Goal: Transaction & Acquisition: Purchase product/service

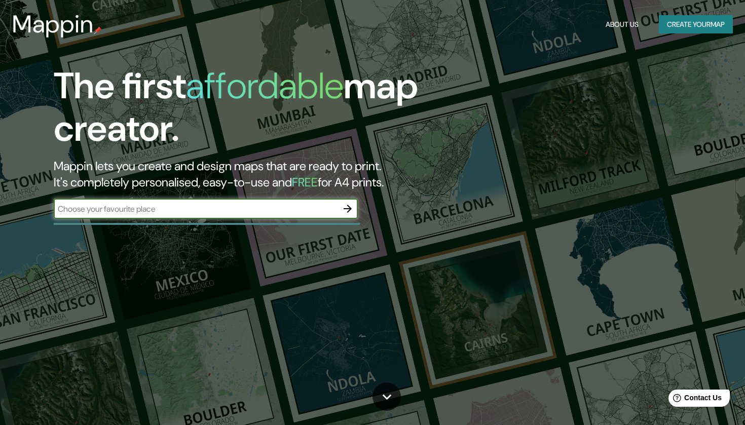
click at [182, 210] on input "text" at bounding box center [196, 209] width 284 height 12
type input "[GEOGRAPHIC_DATA]"
click at [685, 28] on button "Create your map" at bounding box center [696, 24] width 74 height 19
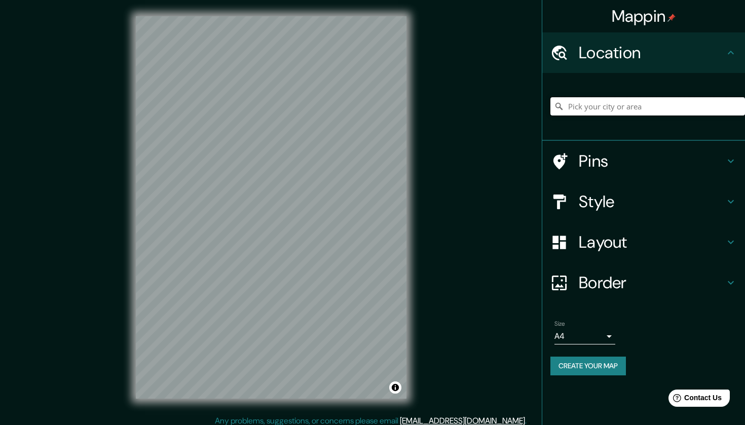
click at [586, 107] on input "Pick your city or area" at bounding box center [647, 106] width 195 height 18
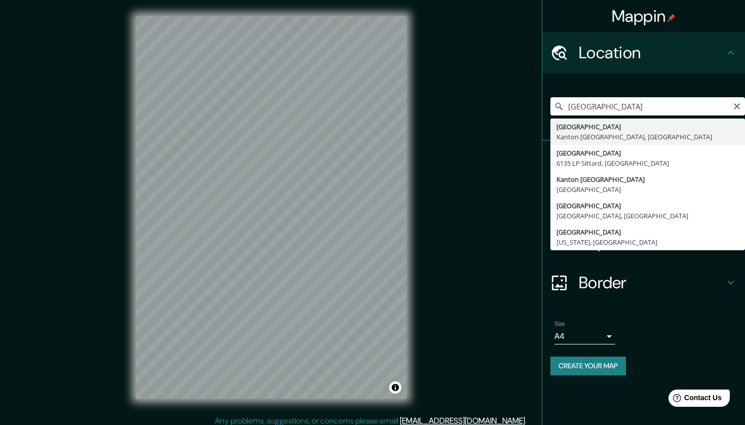
type input "[GEOGRAPHIC_DATA], [GEOGRAPHIC_DATA], [GEOGRAPHIC_DATA]"
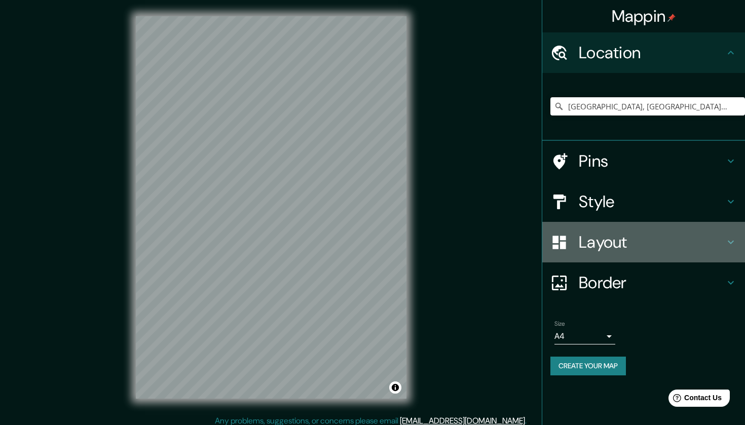
click at [625, 246] on h4 "Layout" at bounding box center [652, 242] width 146 height 20
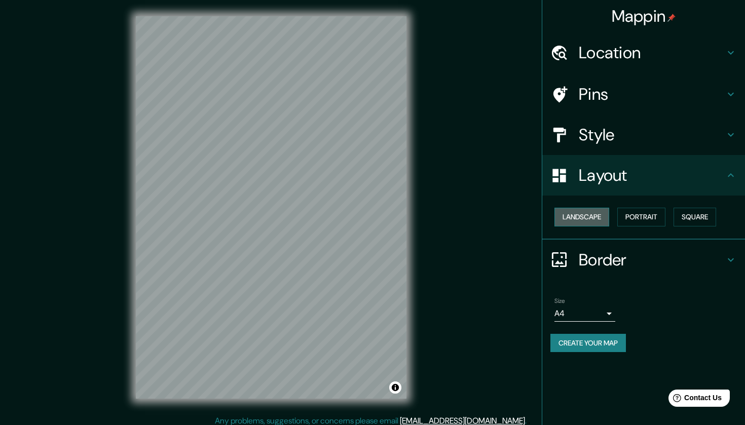
click at [596, 217] on button "Landscape" at bounding box center [581, 217] width 55 height 19
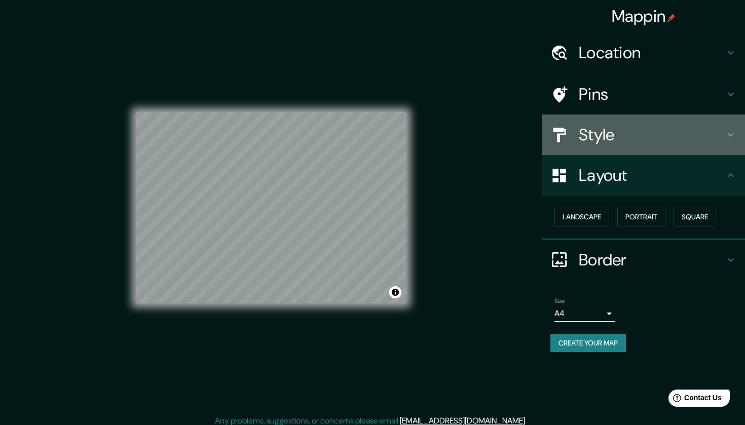
click at [617, 130] on h4 "Style" at bounding box center [652, 135] width 146 height 20
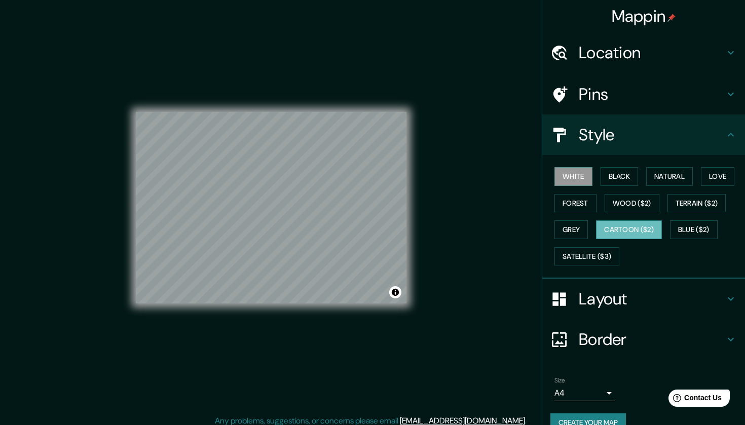
click at [622, 225] on button "Cartoon ($2)" at bounding box center [629, 229] width 66 height 19
click at [626, 176] on button "Black" at bounding box center [619, 176] width 38 height 19
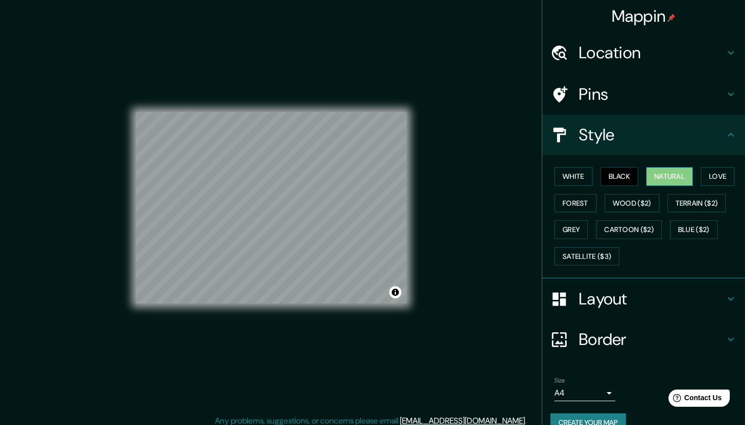
click at [662, 173] on button "Natural" at bounding box center [669, 176] width 47 height 19
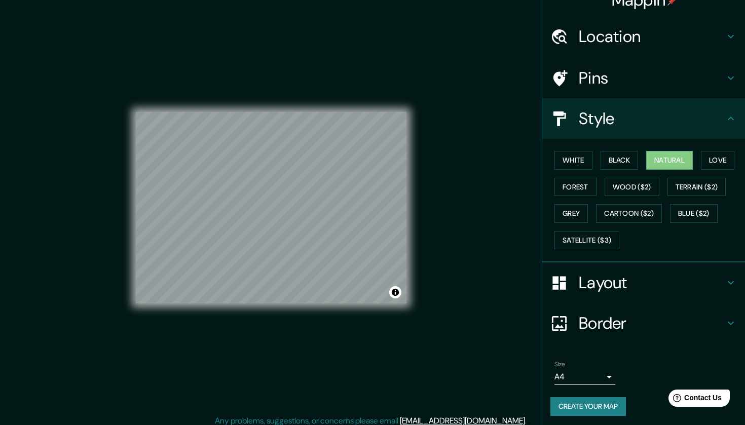
scroll to position [15, 0]
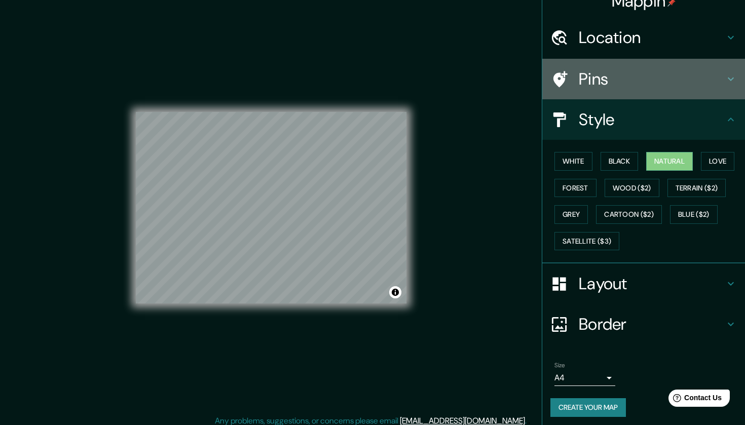
click at [622, 82] on h4 "Pins" at bounding box center [652, 79] width 146 height 20
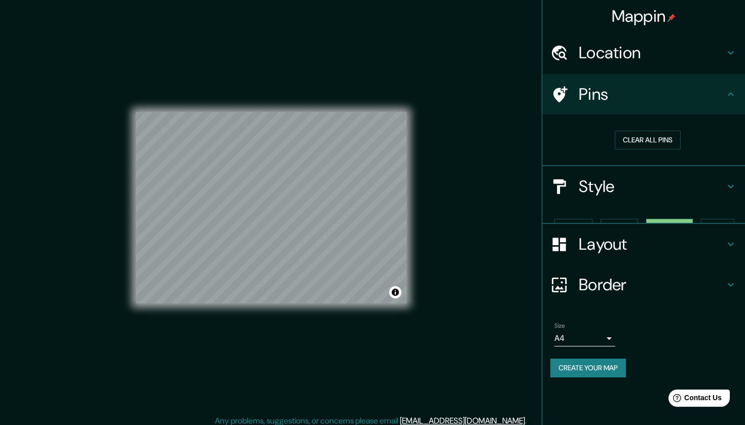
scroll to position [0, 0]
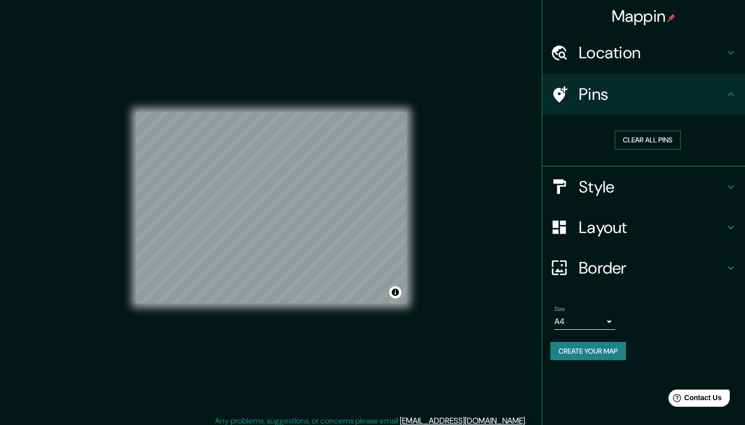
click at [646, 142] on button "Clear all pins" at bounding box center [648, 140] width 66 height 19
click at [562, 92] on icon at bounding box center [560, 94] width 14 height 16
click at [616, 131] on button "Clear all pins" at bounding box center [648, 140] width 66 height 19
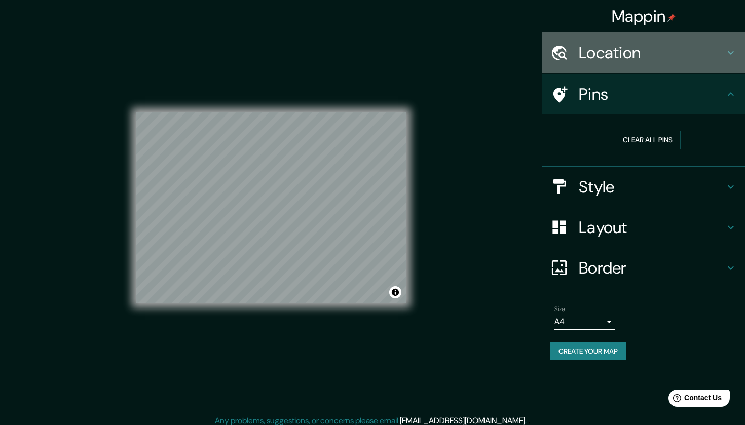
click at [617, 58] on h4 "Location" at bounding box center [652, 53] width 146 height 20
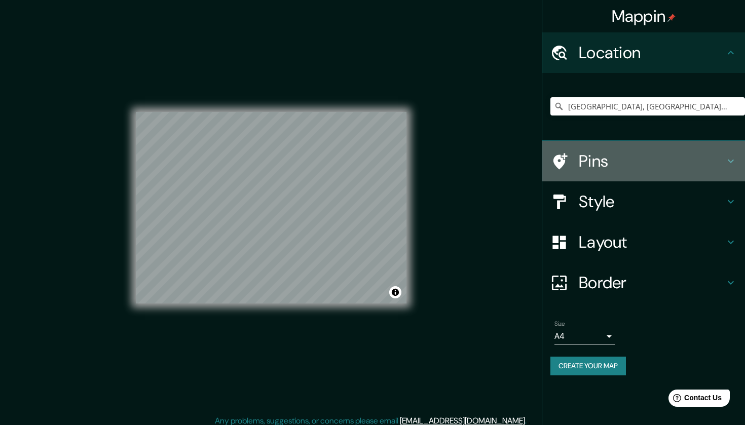
click at [592, 168] on h4 "Pins" at bounding box center [652, 161] width 146 height 20
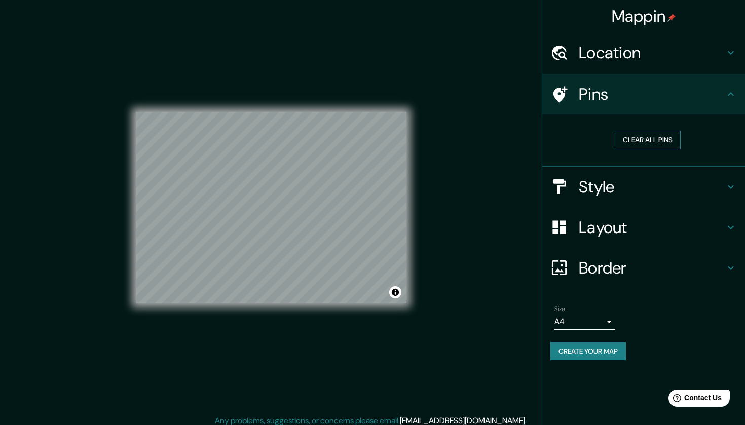
click at [630, 142] on button "Clear all pins" at bounding box center [648, 140] width 66 height 19
click at [579, 346] on button "Create your map" at bounding box center [588, 351] width 76 height 19
click at [567, 90] on icon at bounding box center [559, 95] width 18 height 18
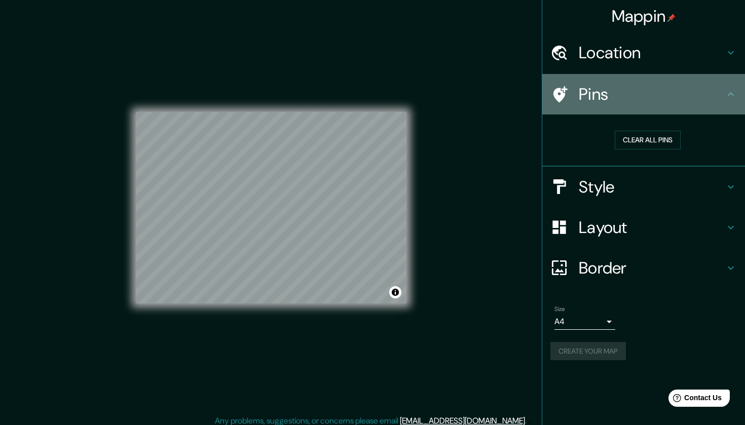
click at [563, 92] on icon at bounding box center [560, 94] width 14 height 16
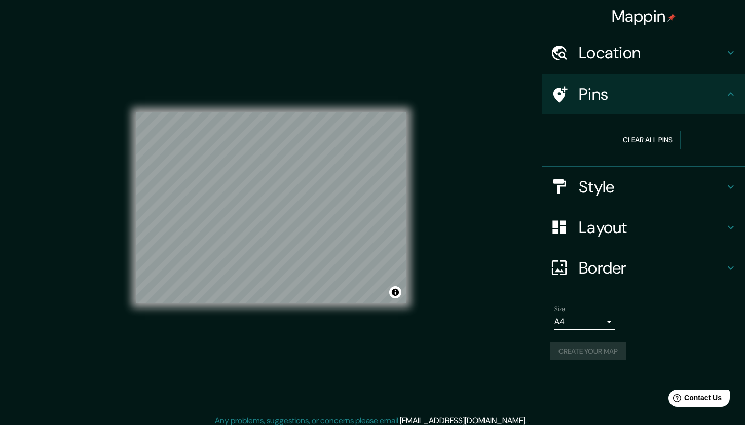
click at [566, 92] on icon at bounding box center [559, 95] width 18 height 18
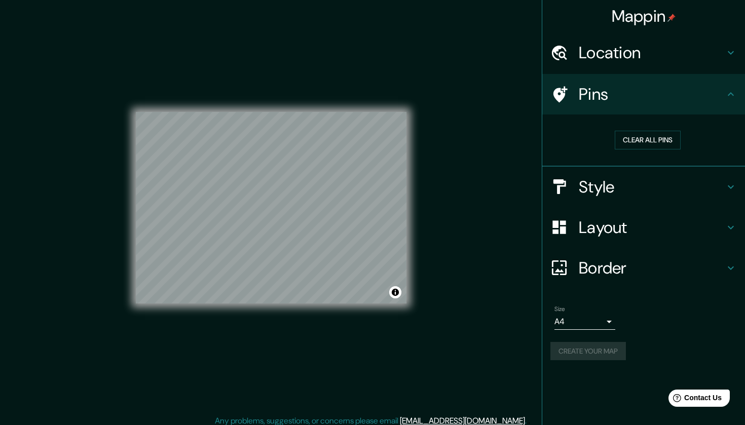
click at [668, 149] on div "Clear all pins" at bounding box center [647, 140] width 195 height 35
click at [661, 145] on button "Clear all pins" at bounding box center [648, 140] width 66 height 19
click at [670, 25] on h4 "Mappin" at bounding box center [644, 16] width 64 height 20
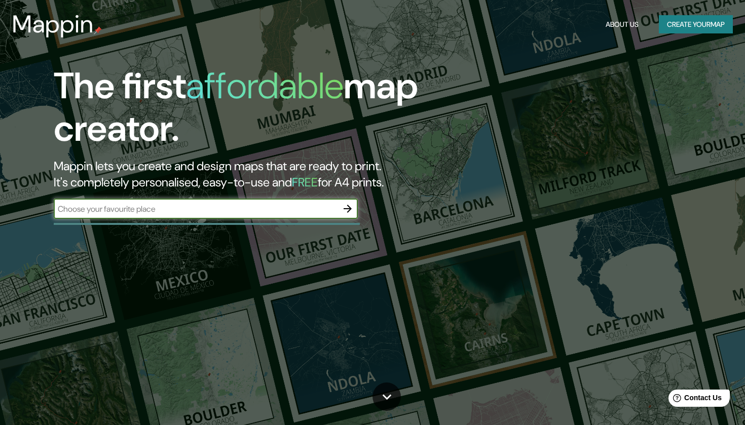
click at [669, 26] on button "Create your map" at bounding box center [696, 24] width 74 height 19
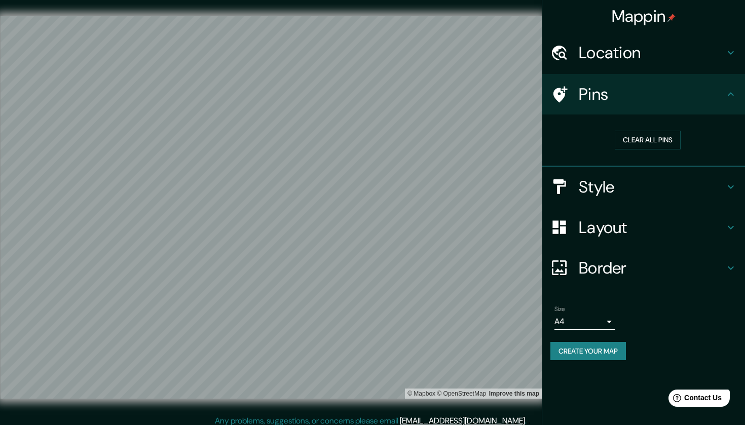
click at [658, 89] on h4 "Pins" at bounding box center [652, 94] width 146 height 20
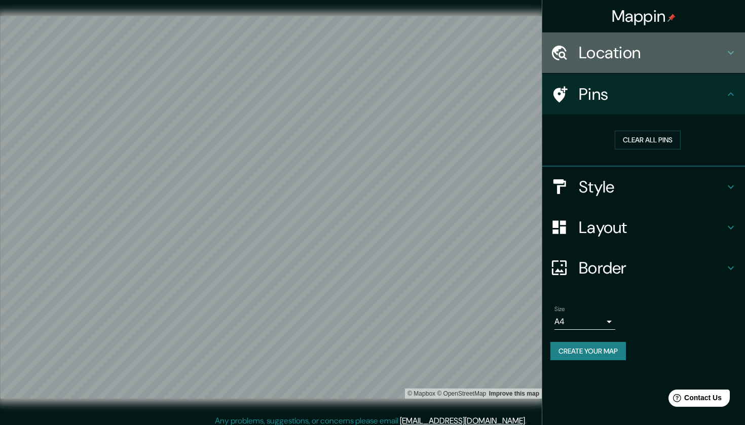
click at [634, 59] on h4 "Location" at bounding box center [652, 53] width 146 height 20
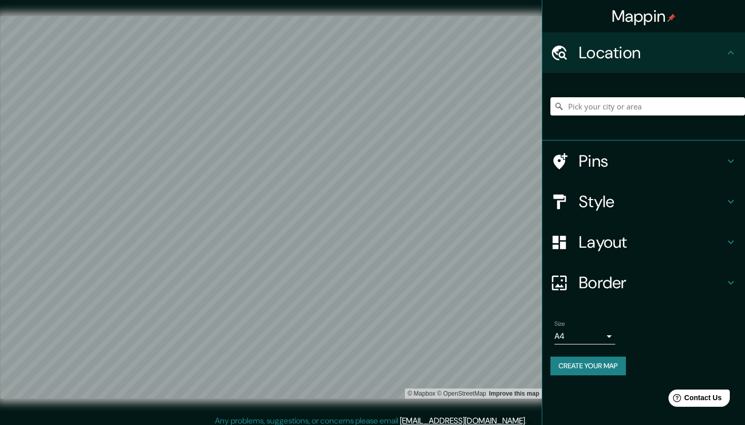
click at [600, 176] on div "Pins" at bounding box center [643, 161] width 203 height 41
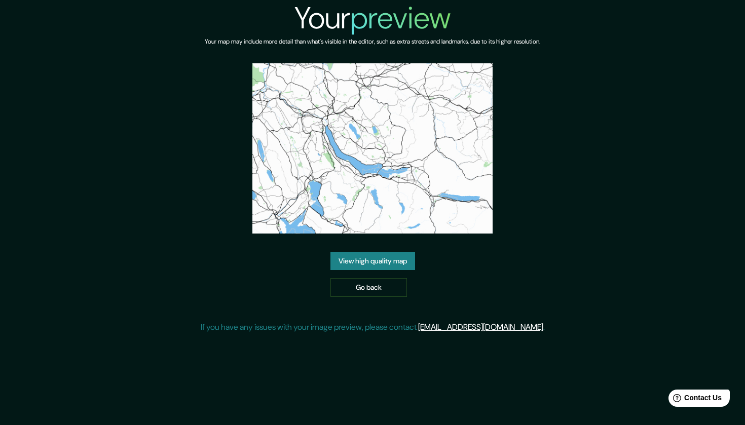
click at [365, 259] on link "View high quality map" at bounding box center [372, 261] width 85 height 19
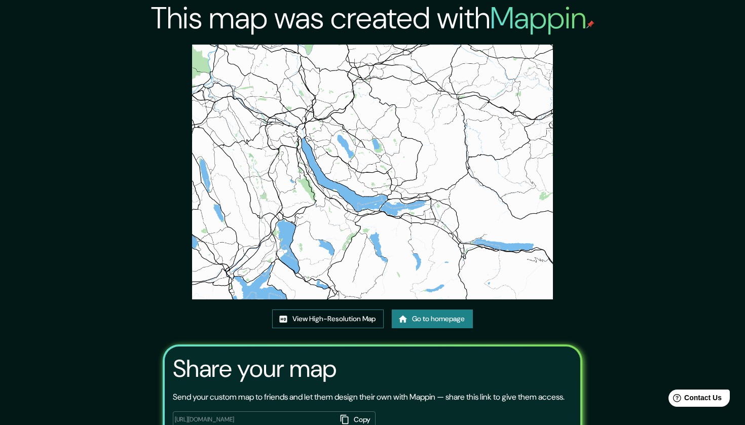
click at [353, 321] on link "View High-Resolution Map" at bounding box center [327, 319] width 111 height 19
click at [420, 321] on link "Go to homepage" at bounding box center [432, 319] width 81 height 19
